Goal: Task Accomplishment & Management: Manage account settings

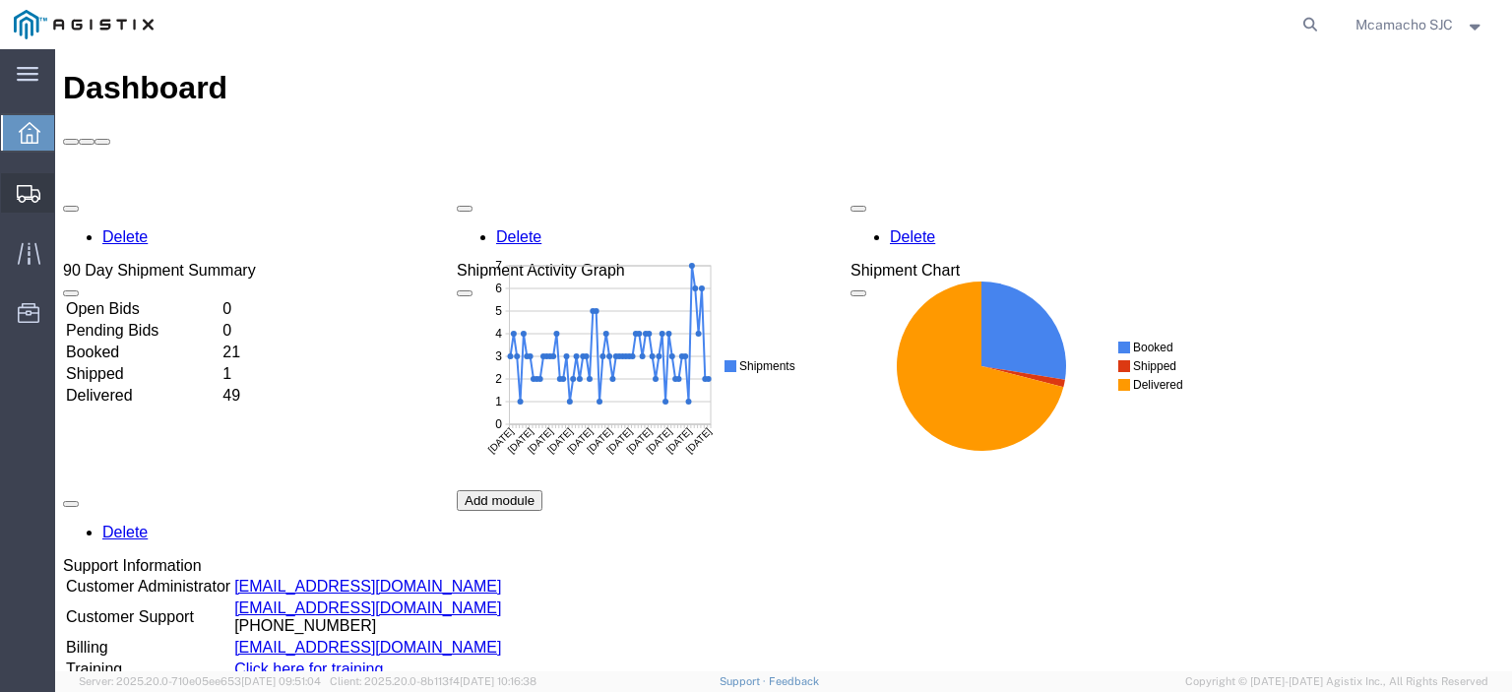
click at [68, 194] on span "Shipments" at bounding box center [61, 192] width 14 height 39
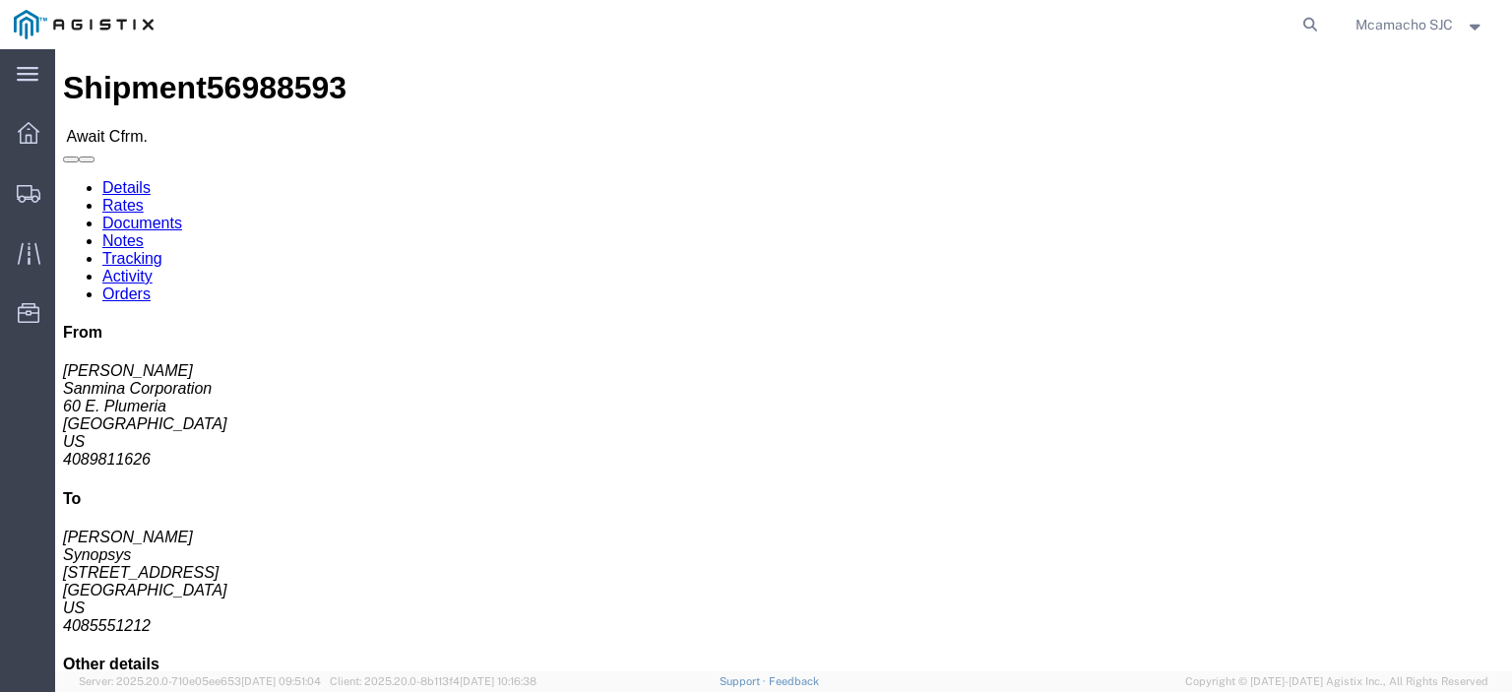
click link "Confirm"
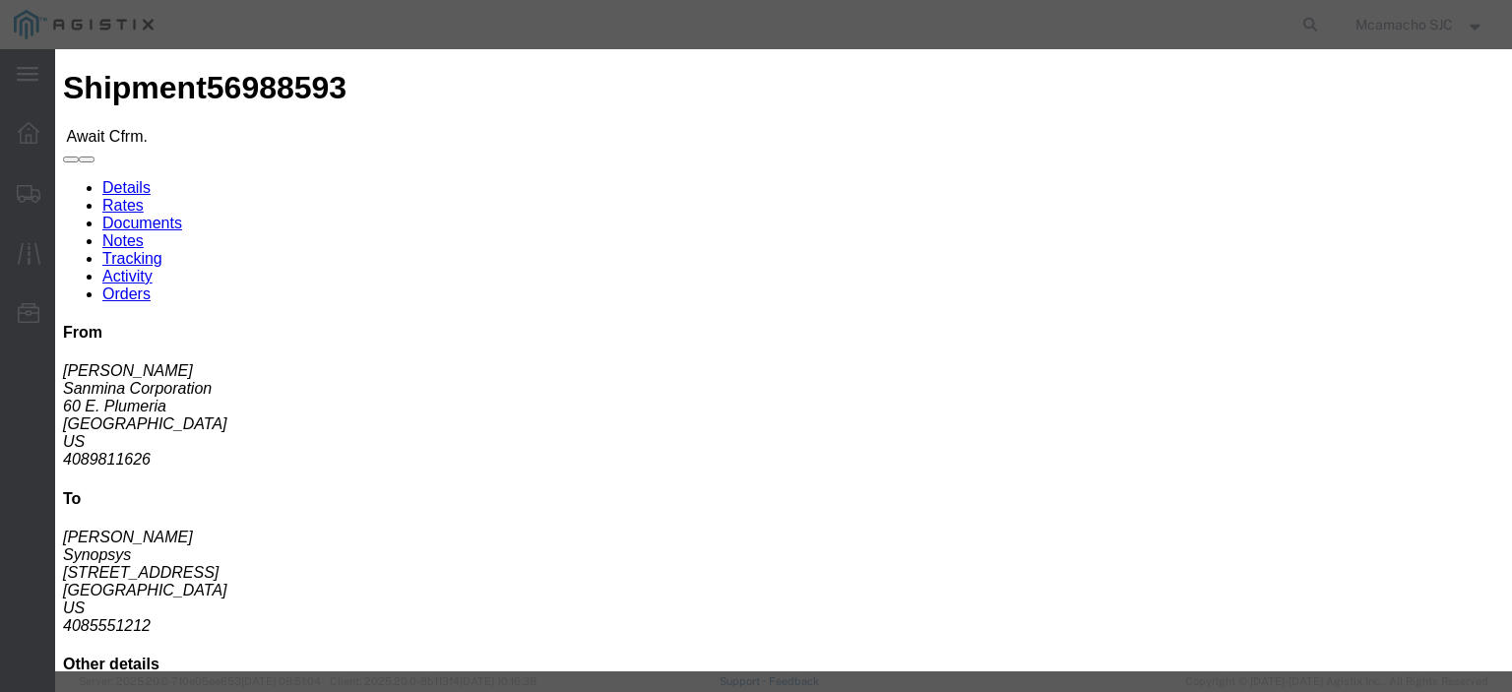
click input "text"
paste input "1000999986"
type input "1000999986"
type input "MARIA CAMACHO"
type input "4084571280"
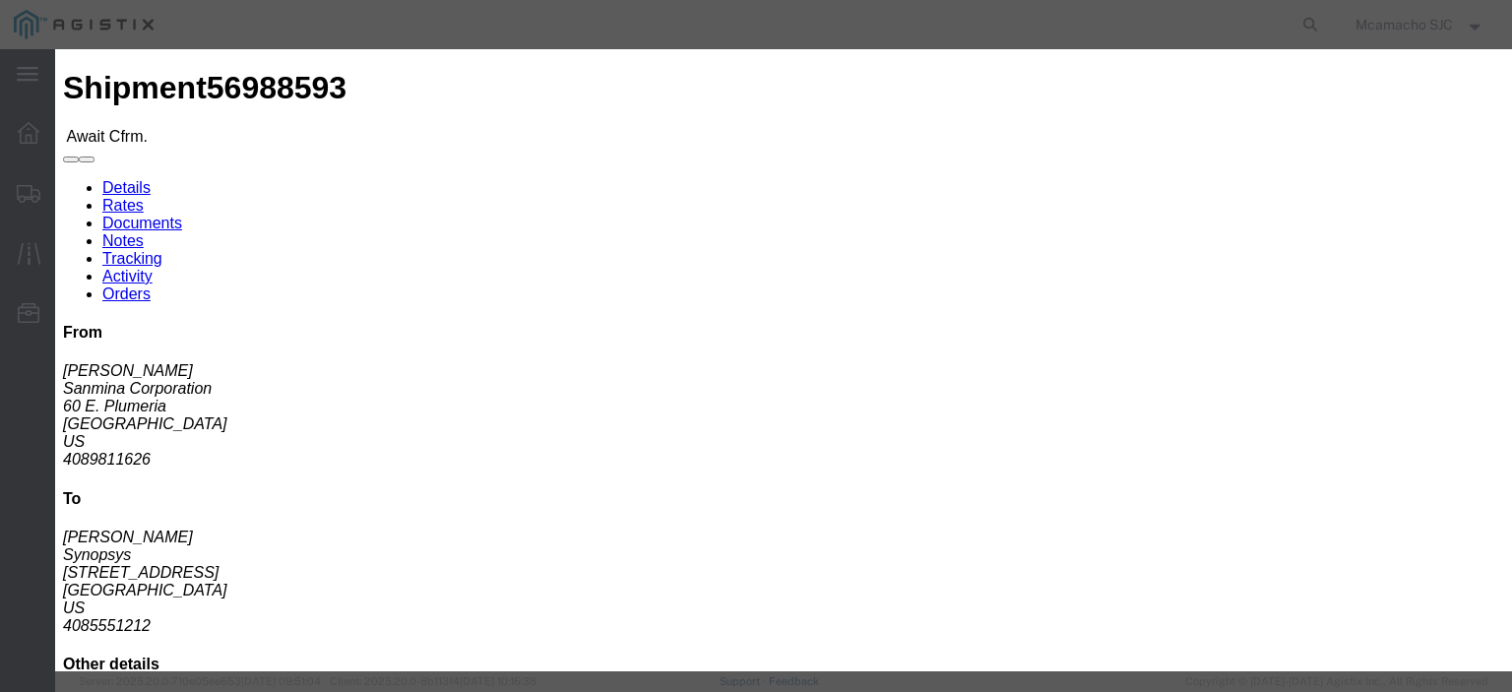
scroll to position [98, 0]
click select "Select Midnight 1 am 2 am 3 am 4 am 5 am 6 am 7 am 8 am 9 am 10 am 11 am 12 Noo…"
select select "1600"
click select "Select Midnight 1 am 2 am 3 am 4 am 5 am 6 am 7 am 8 am 9 am 10 am 11 am 12 Noo…"
click button "Submit"
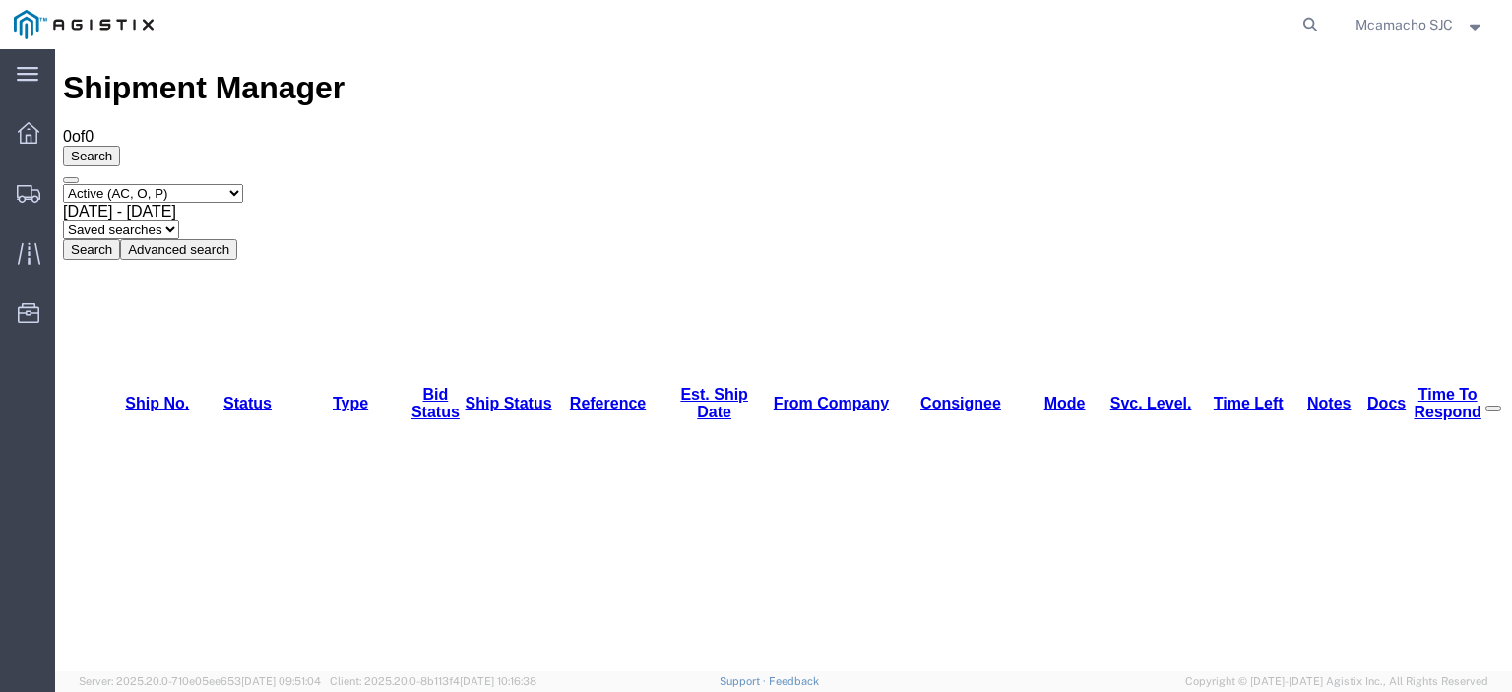
click at [150, 184] on select "Select status Active (AC, O, P) All Approved Awaiting Confirmation (AC) Booked …" at bounding box center [153, 193] width 180 height 19
select select "BOOK"
click at [63, 184] on select "Select status Active (AC, O, P) All Approved Awaiting Confirmation (AC) Booked …" at bounding box center [153, 193] width 180 height 19
click at [120, 239] on button "Search" at bounding box center [91, 249] width 57 height 21
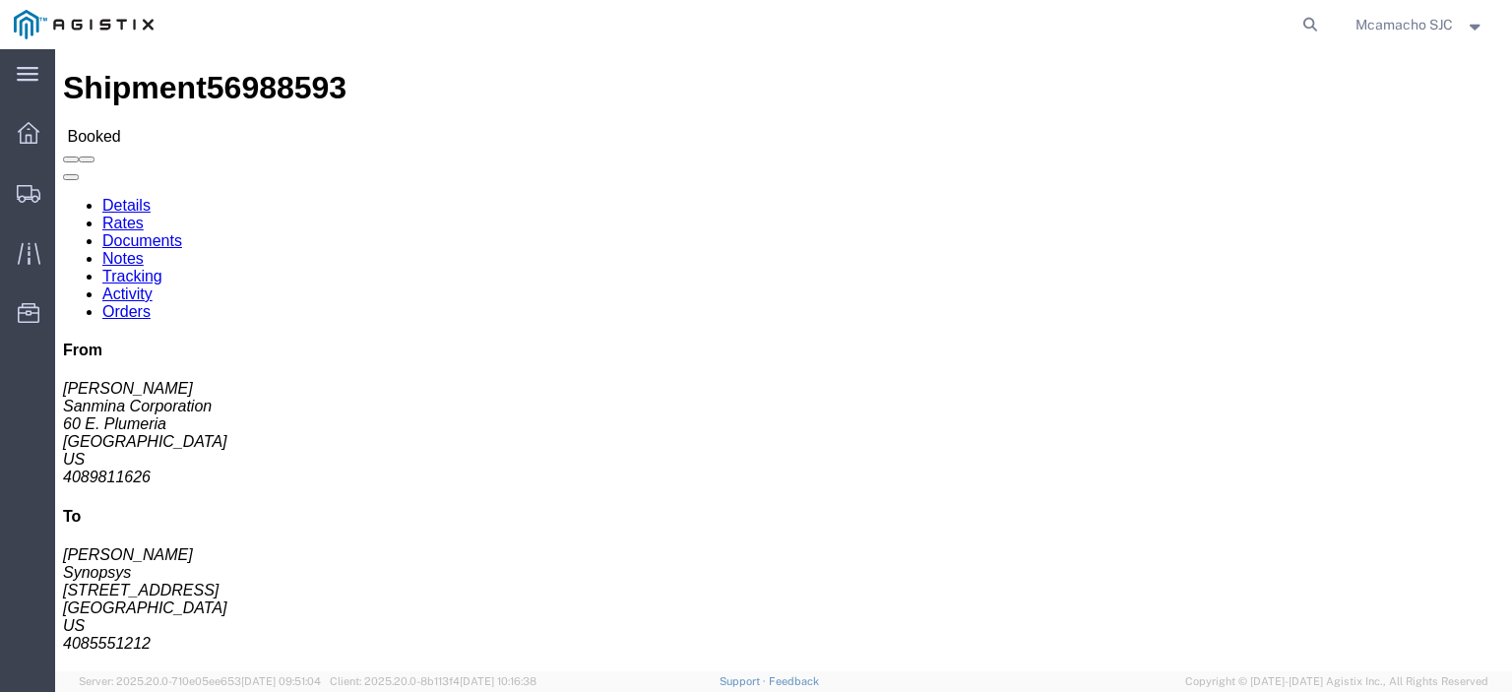
click link "Documents"
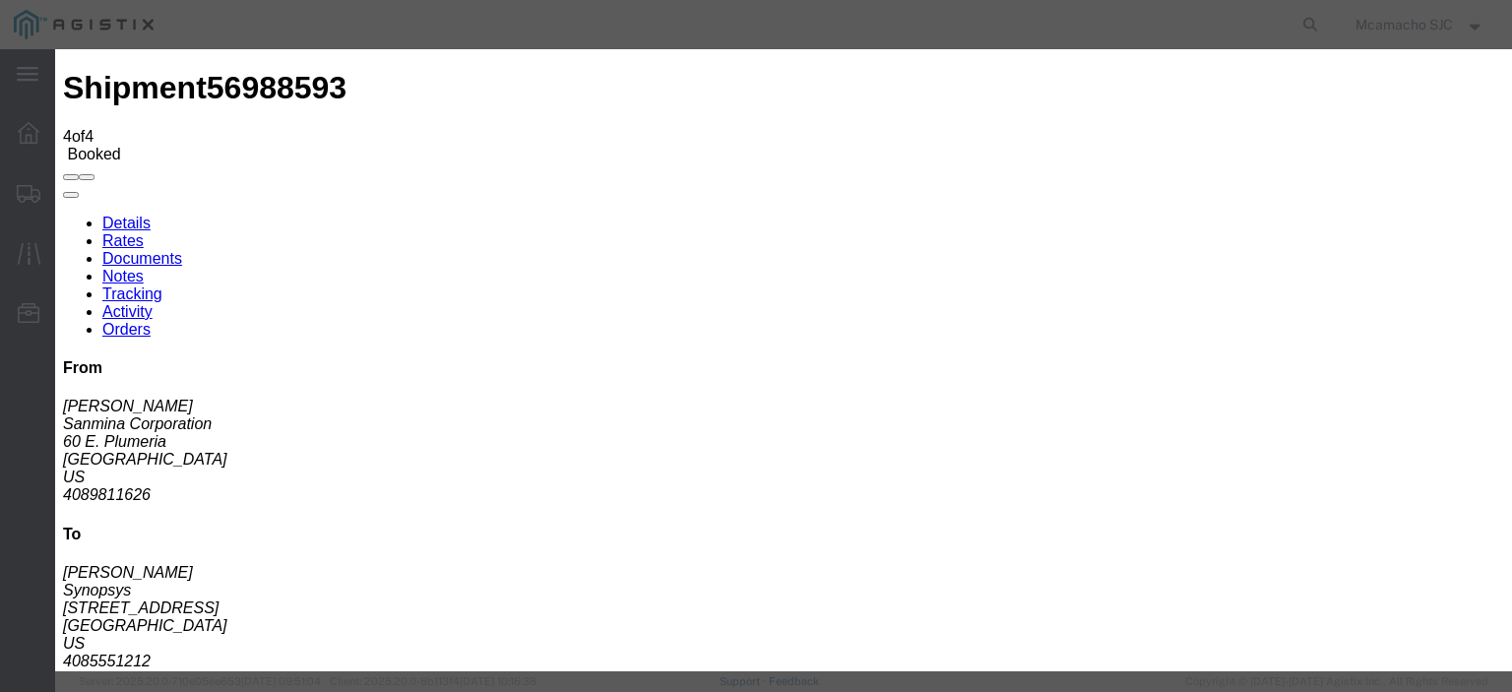
type input "C:\fakepath\1000999986.pdf"
drag, startPoint x: 656, startPoint y: 217, endPoint x: 666, endPoint y: 217, distance: 10.8
type input "AIRGROUP"
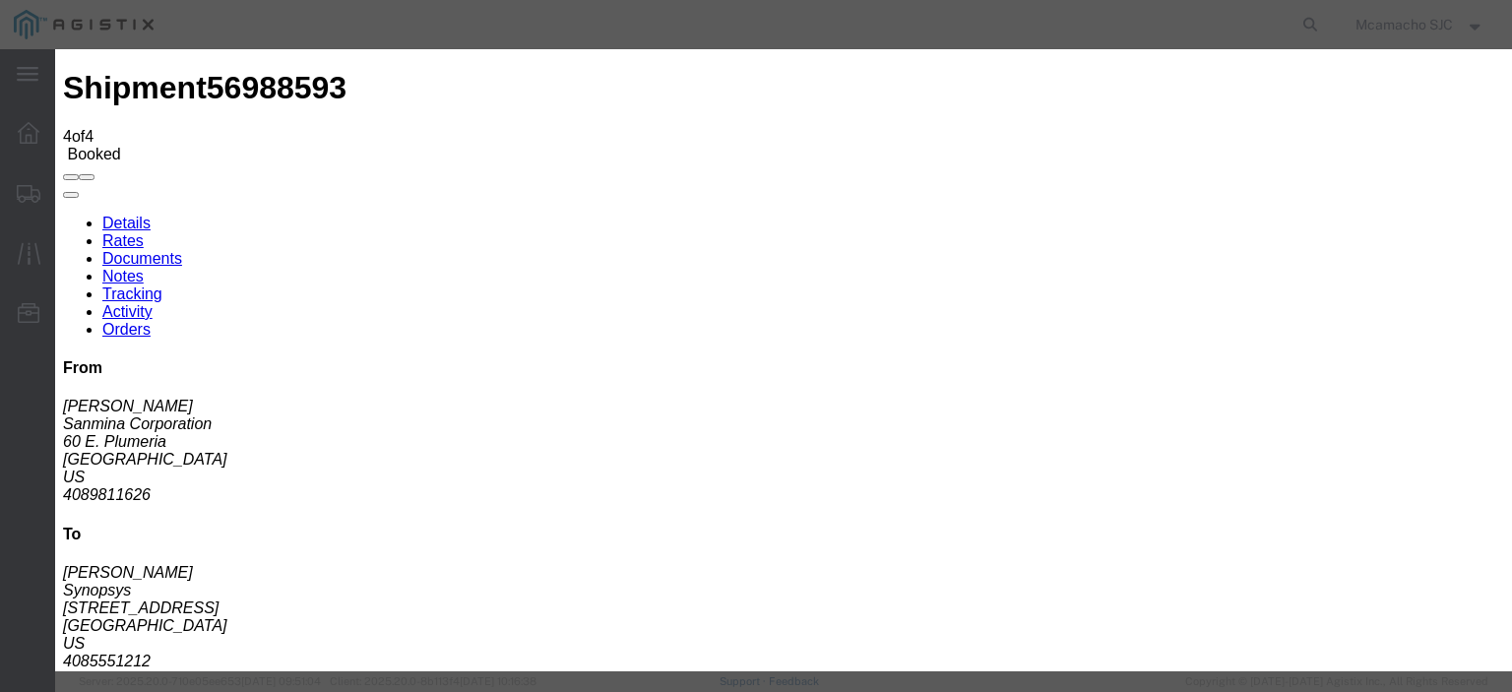
type input "HAWB"
select select "BILL_OF_LADING"
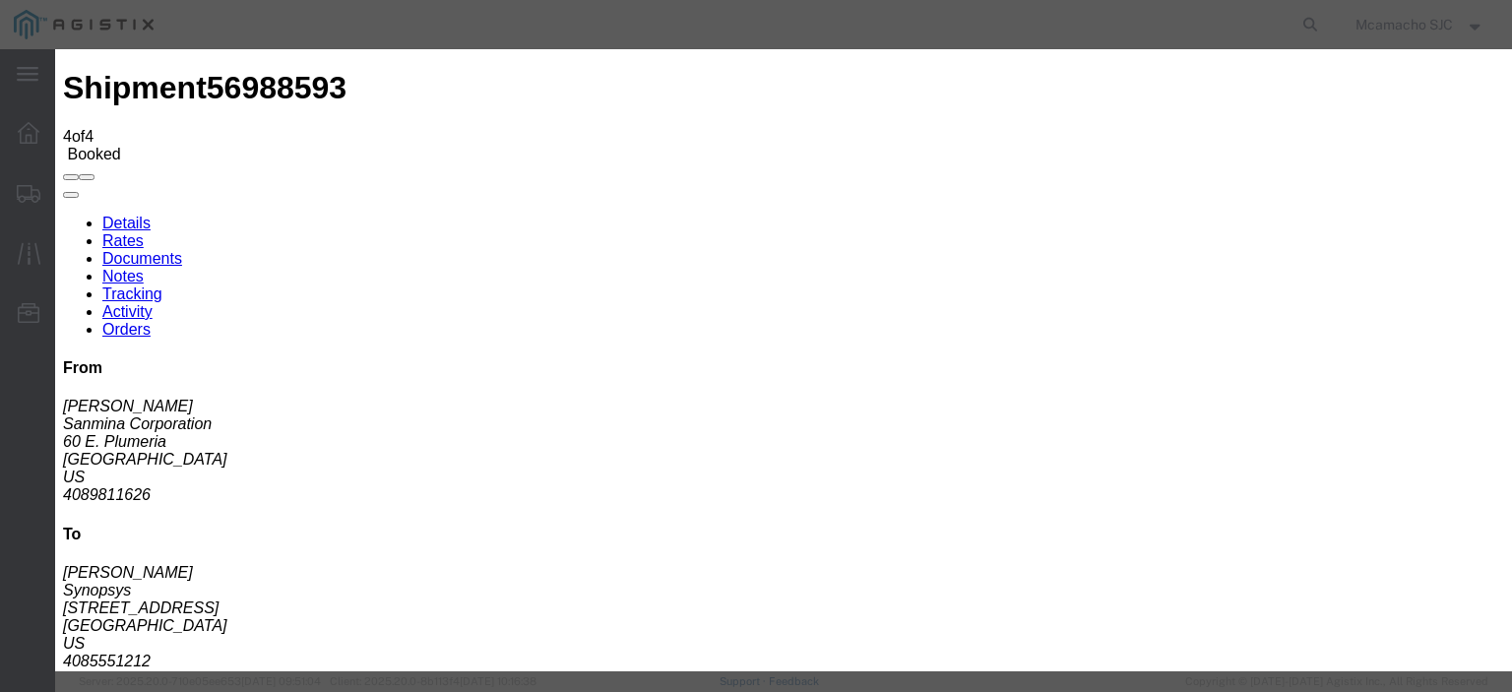
select select
